Goal: Information Seeking & Learning: Learn about a topic

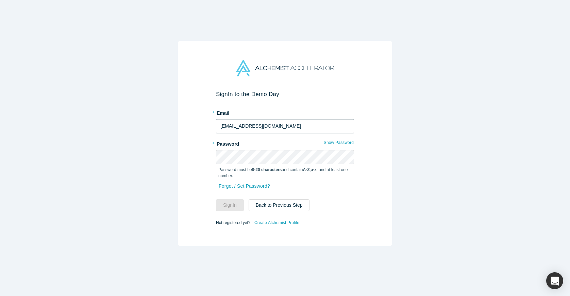
type input "[EMAIL_ADDRESS][DOMAIN_NAME]"
click at [230, 205] on button "Sign In" at bounding box center [230, 206] width 28 height 12
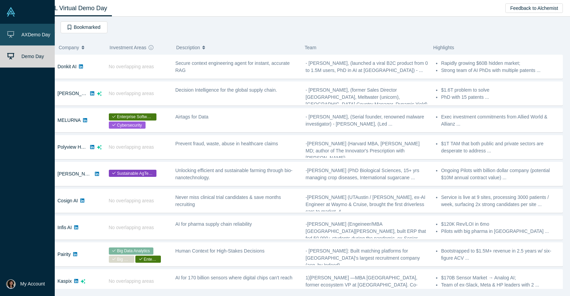
click at [12, 34] on icon at bounding box center [10, 34] width 7 height 7
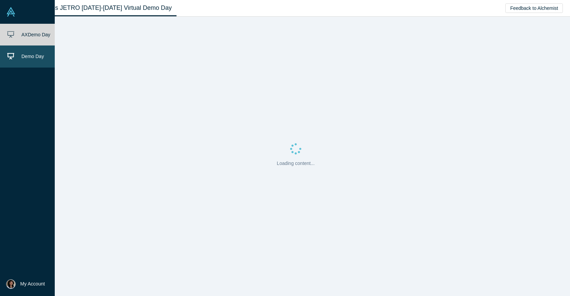
click at [13, 57] on icon at bounding box center [10, 56] width 7 height 6
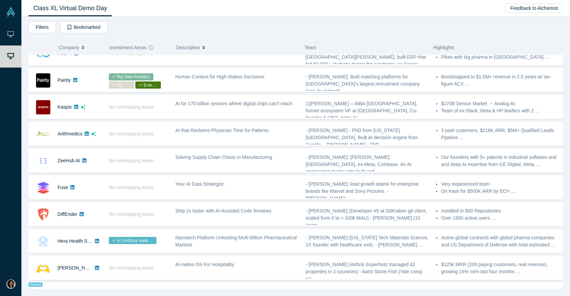
scroll to position [49, 0]
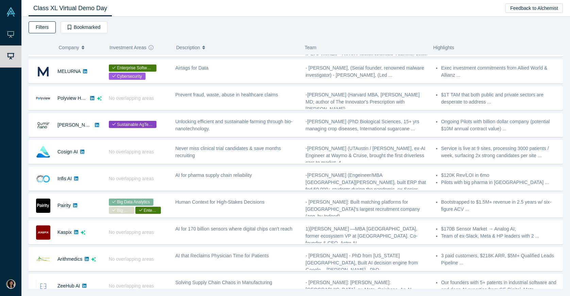
click at [42, 27] on button "Filters" at bounding box center [42, 27] width 27 height 12
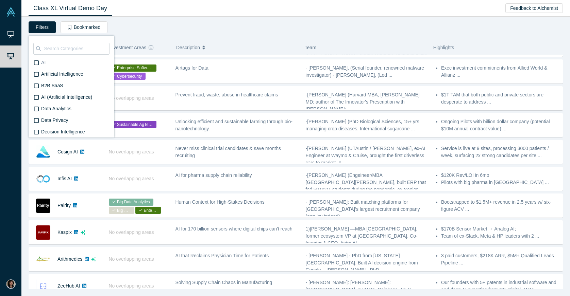
click at [35, 63] on icon at bounding box center [36, 62] width 5 height 5
click at [0, 0] on input "AI" at bounding box center [0, 0] width 0 height 0
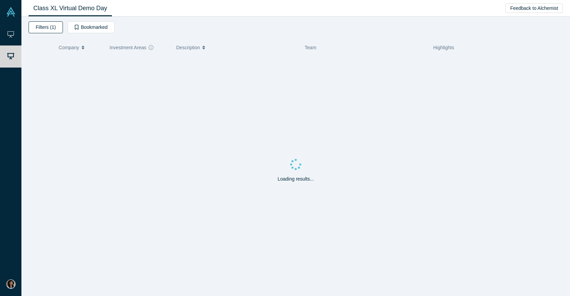
click at [45, 27] on button "Filters (1)" at bounding box center [46, 27] width 34 height 12
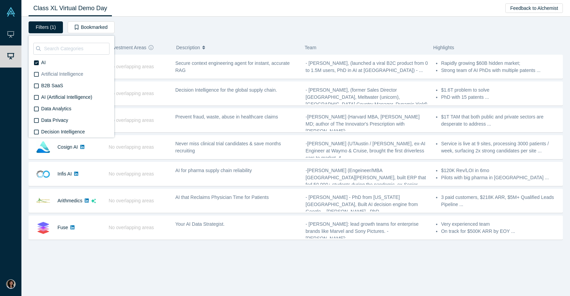
click at [36, 74] on icon at bounding box center [36, 74] width 5 height 5
click at [0, 0] on input "Artificial Intelligence" at bounding box center [0, 0] width 0 height 0
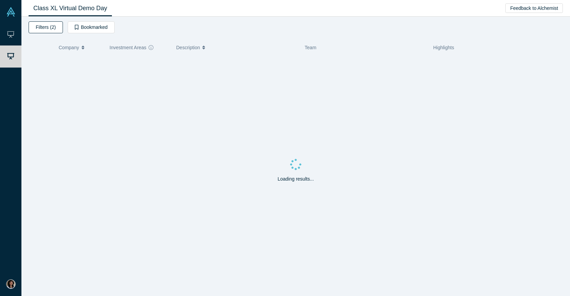
click at [43, 27] on button "Filters (2)" at bounding box center [46, 27] width 34 height 12
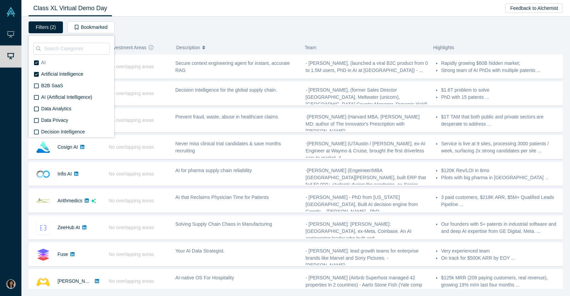
click at [35, 62] on icon at bounding box center [36, 63] width 5 height 5
click at [0, 0] on input "AI" at bounding box center [0, 0] width 0 height 0
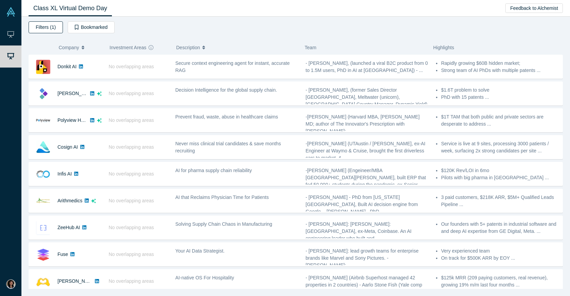
click at [46, 31] on button "Filters (1)" at bounding box center [46, 27] width 34 height 12
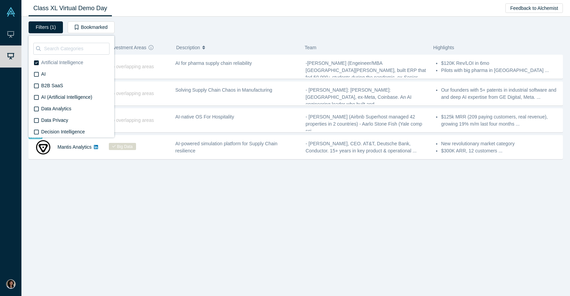
click at [38, 62] on icon at bounding box center [36, 63] width 5 height 5
click at [0, 0] on input "Artificial Intelligence" at bounding box center [0, 0] width 0 height 0
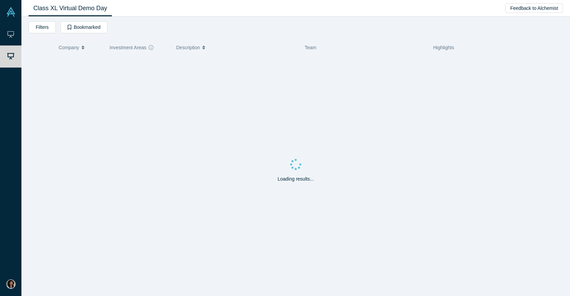
click at [121, 33] on div "Filters AI Artificial Intelligence B2B SaaS AI (Artificial Intelligence) Data A…" at bounding box center [296, 28] width 534 height 14
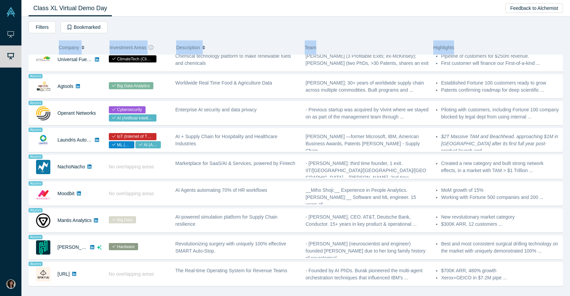
scroll to position [410, 0]
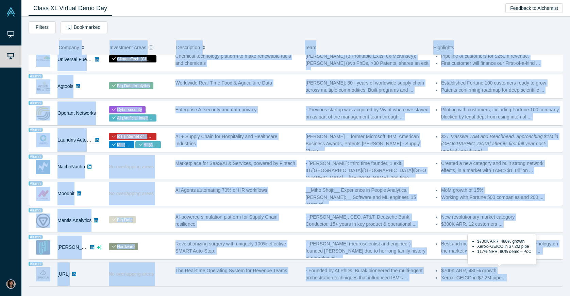
drag, startPoint x: 29, startPoint y: 39, endPoint x: 512, endPoint y: 280, distance: 539.5
click at [512, 280] on div "Filters AI Artificial Intelligence B2B SaaS AI (Artificial Intelligence) Data A…" at bounding box center [296, 155] width 534 height 268
copy div "Loremip Dolorsitam Conse Adipiscinge Sedd Eiusmodtem Incidi UT La etdoloremag a…"
